Goal: Task Accomplishment & Management: Manage account settings

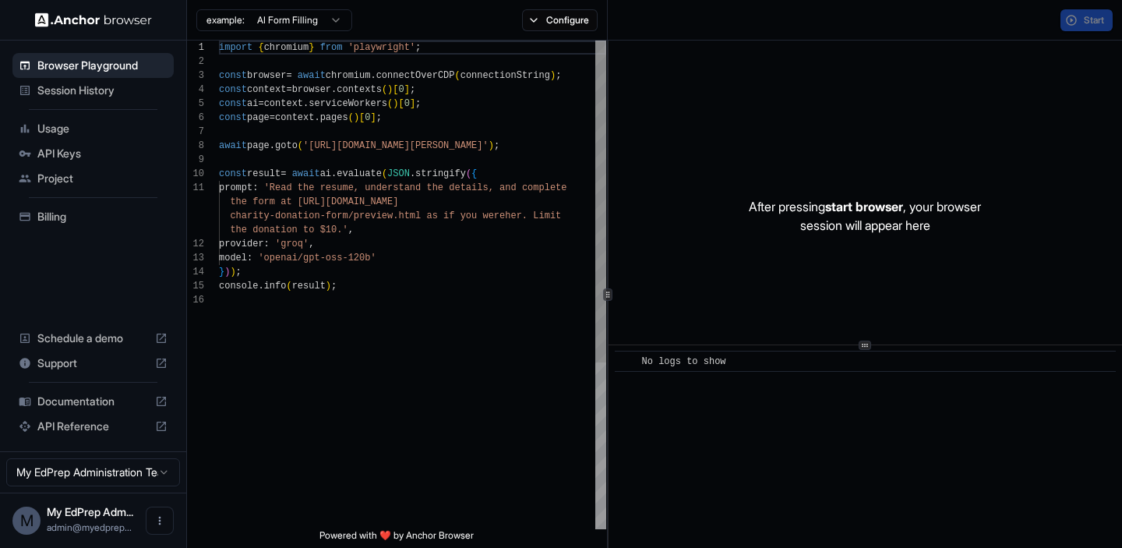
scroll to position [140, 0]
click at [56, 151] on span "API Keys" at bounding box center [102, 154] width 130 height 16
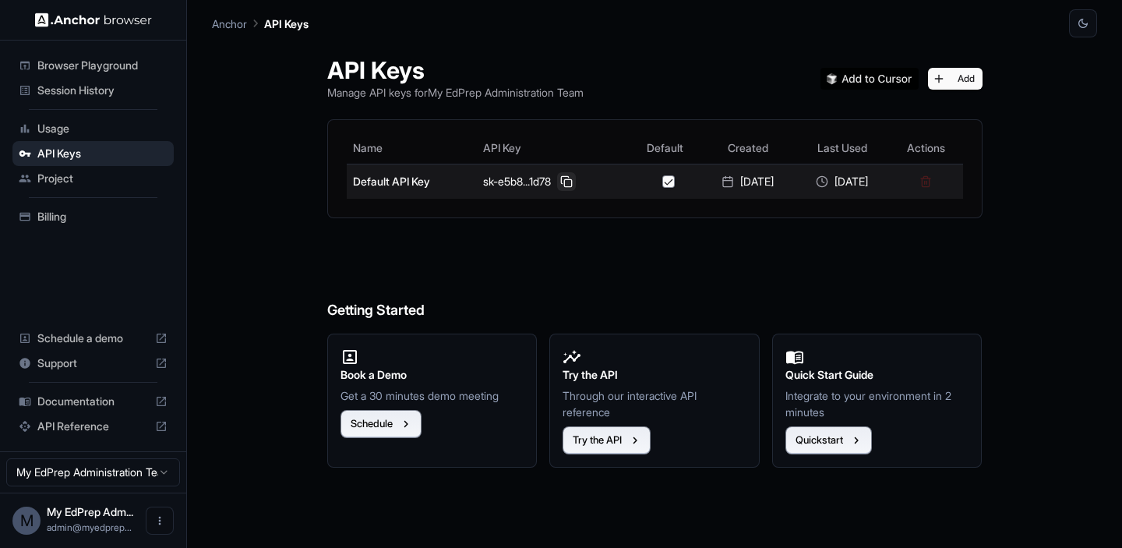
click at [557, 184] on button at bounding box center [566, 181] width 19 height 19
